Goal: Find specific page/section: Find specific page/section

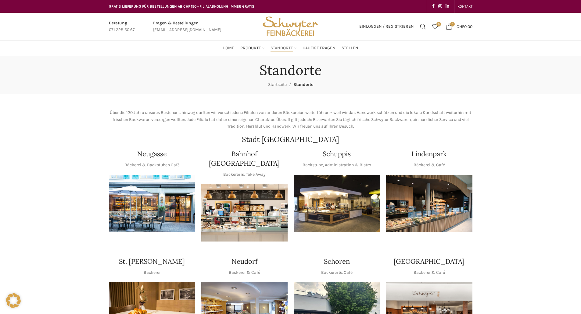
click at [159, 155] on h4 "Neugasse" at bounding box center [152, 153] width 30 height 9
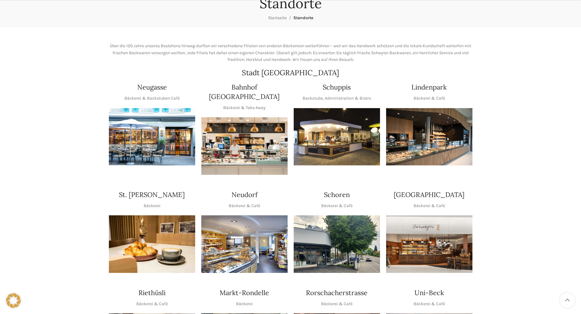
scroll to position [91, 0]
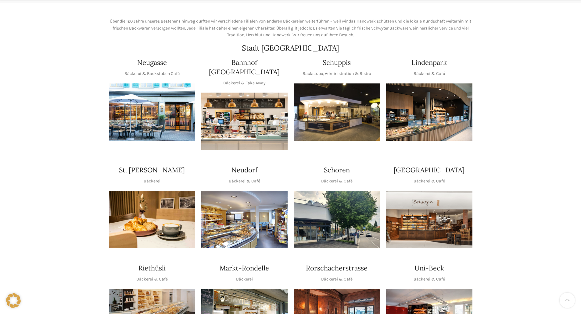
click at [154, 130] on img "1 / 1" at bounding box center [152, 113] width 86 height 58
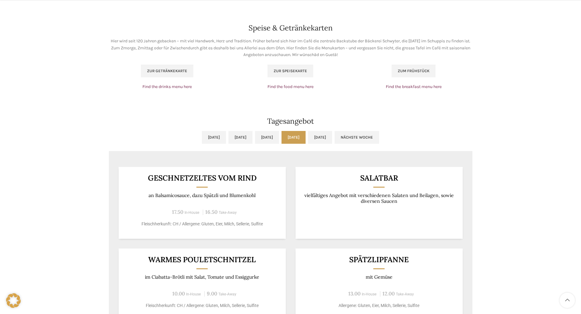
scroll to position [427, 0]
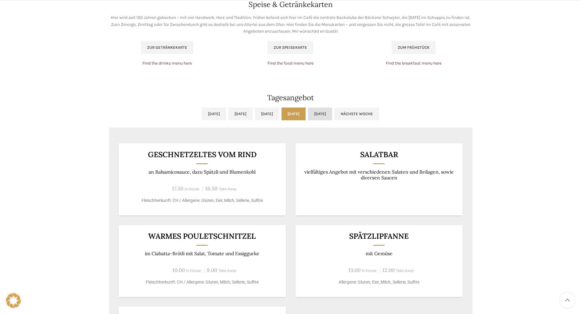
click at [332, 114] on link "[DATE]" at bounding box center [320, 114] width 24 height 13
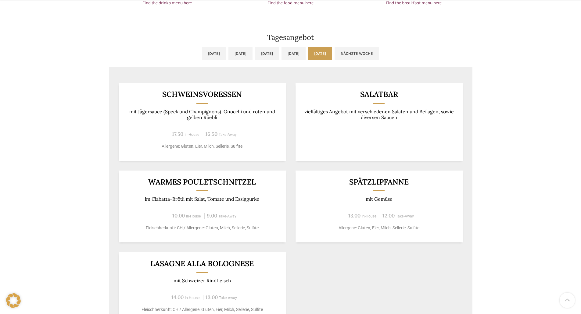
scroll to position [518, 0]
